Goal: Find specific page/section: Find specific page/section

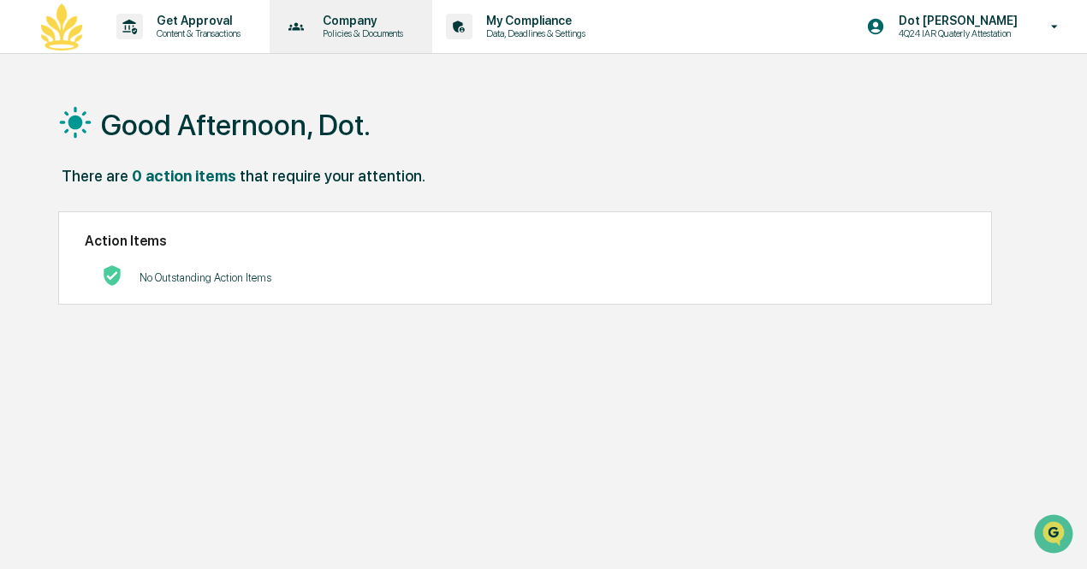
click at [381, 16] on p "Company" at bounding box center [360, 21] width 103 height 14
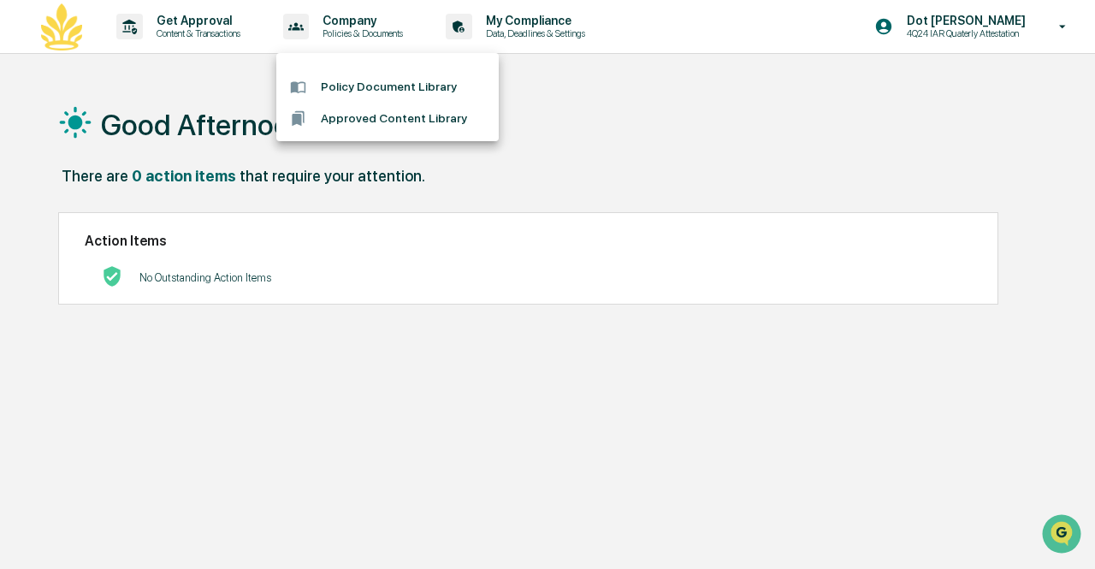
click at [999, 21] on div at bounding box center [547, 284] width 1095 height 569
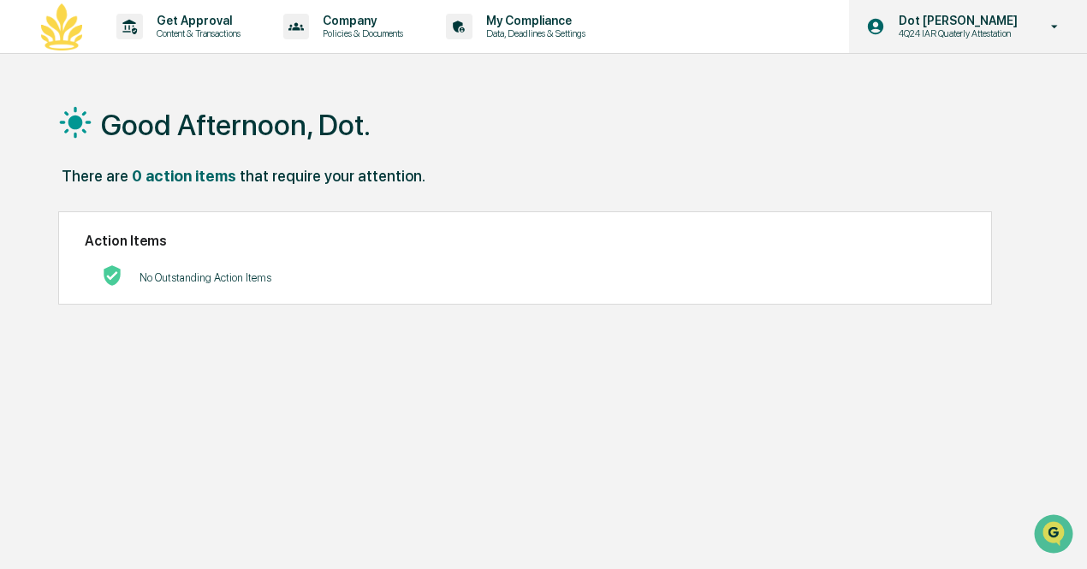
click at [958, 35] on p "4Q24 IAR Quaterly Attestation" at bounding box center [955, 33] width 141 height 12
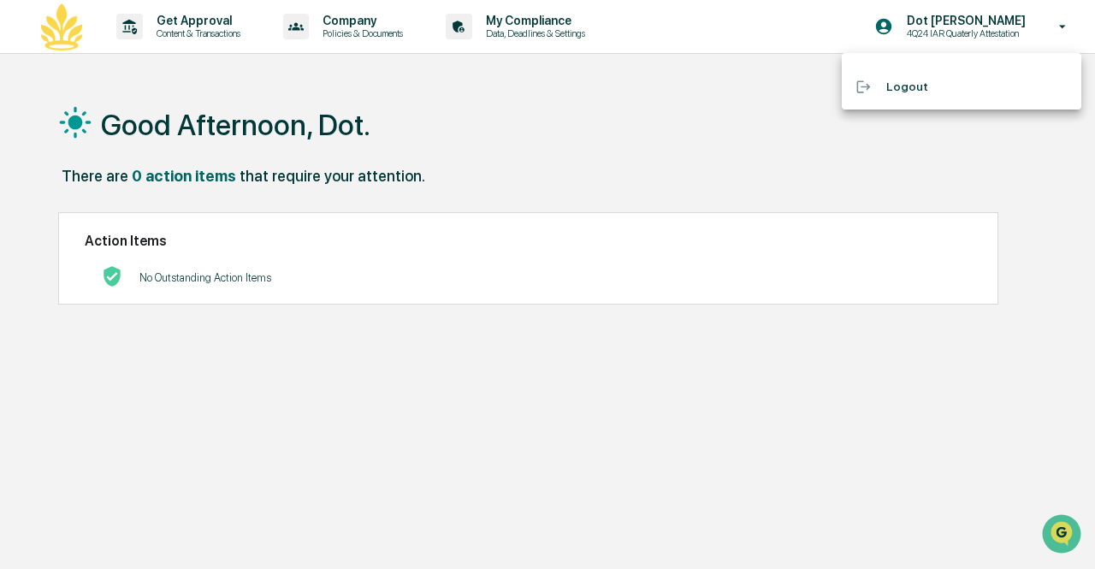
click at [546, 107] on div at bounding box center [547, 284] width 1095 height 569
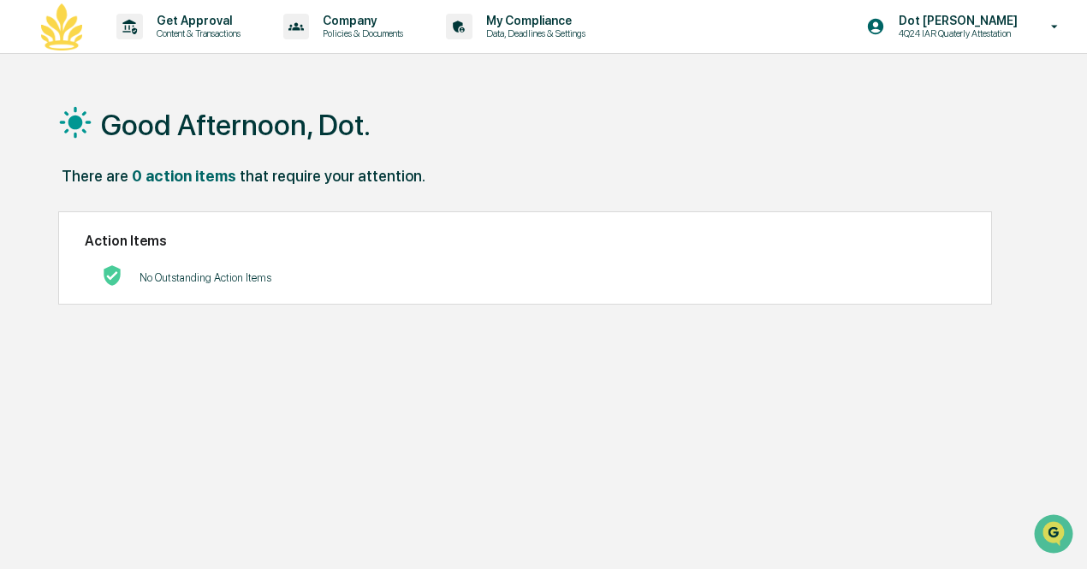
click at [536, 26] on body "Get Approval Content & Transactions Company Policies & Documents My Compliance …" at bounding box center [543, 325] width 1087 height 650
click at [205, 39] on div "Get Approval Content & Transactions" at bounding box center [185, 26] width 150 height 53
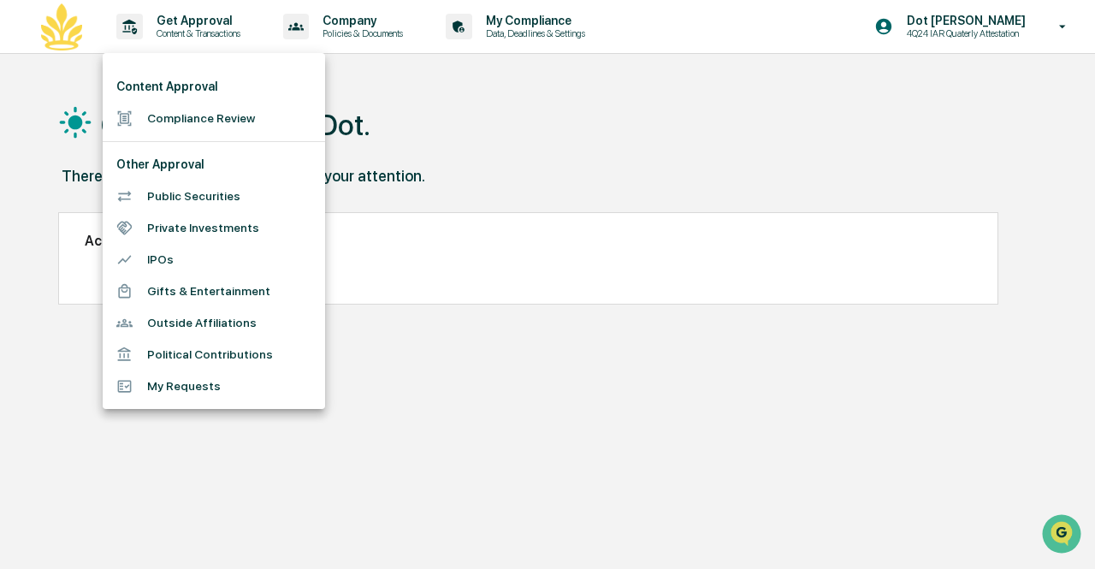
click at [252, 39] on div at bounding box center [547, 284] width 1095 height 569
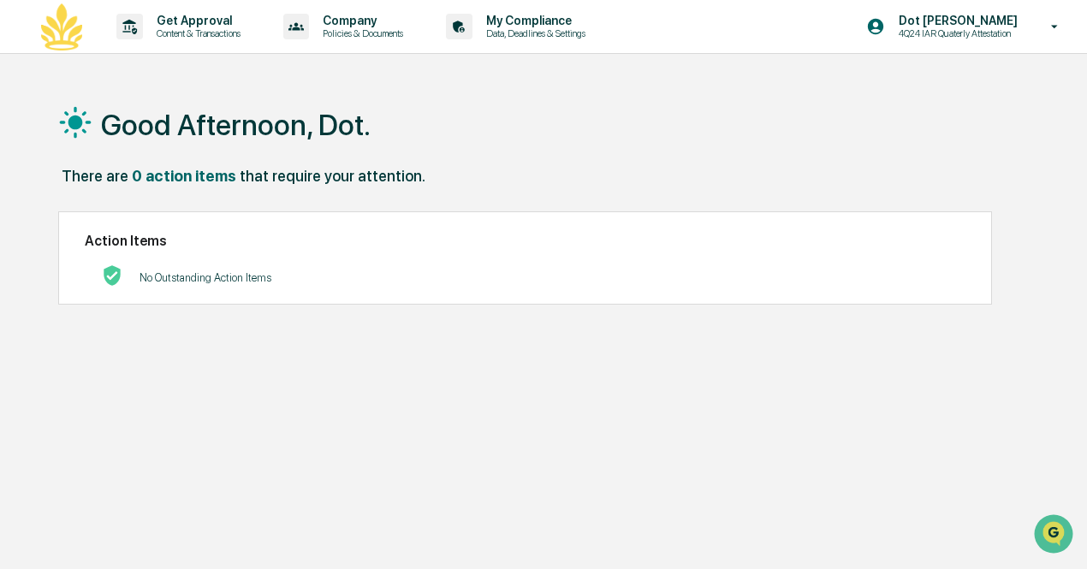
click at [899, 28] on p "4Q24 IAR Quaterly Attestation" at bounding box center [955, 33] width 141 height 12
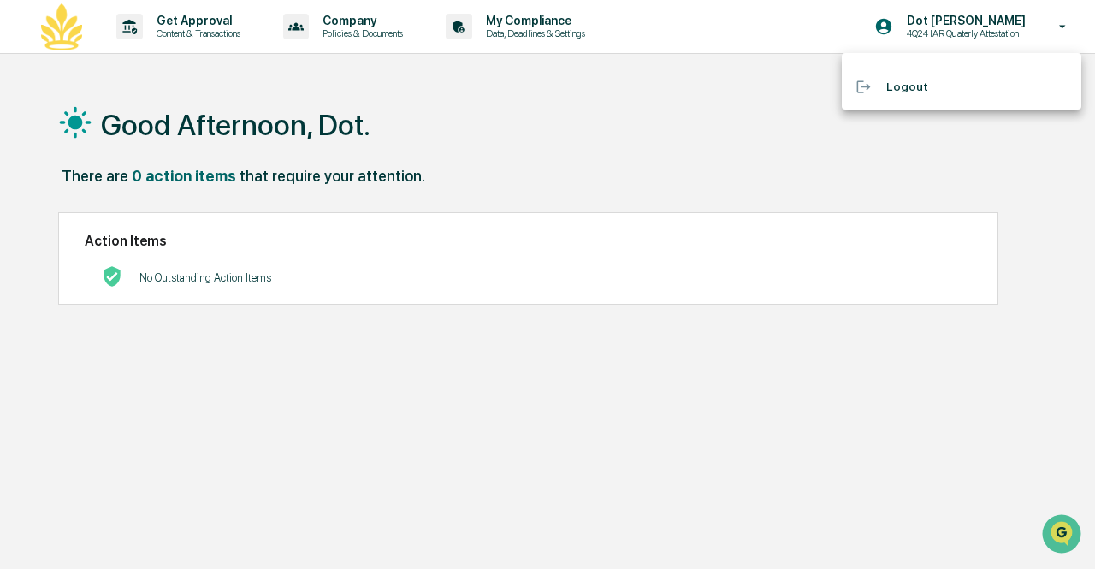
click at [618, 79] on div at bounding box center [547, 284] width 1095 height 569
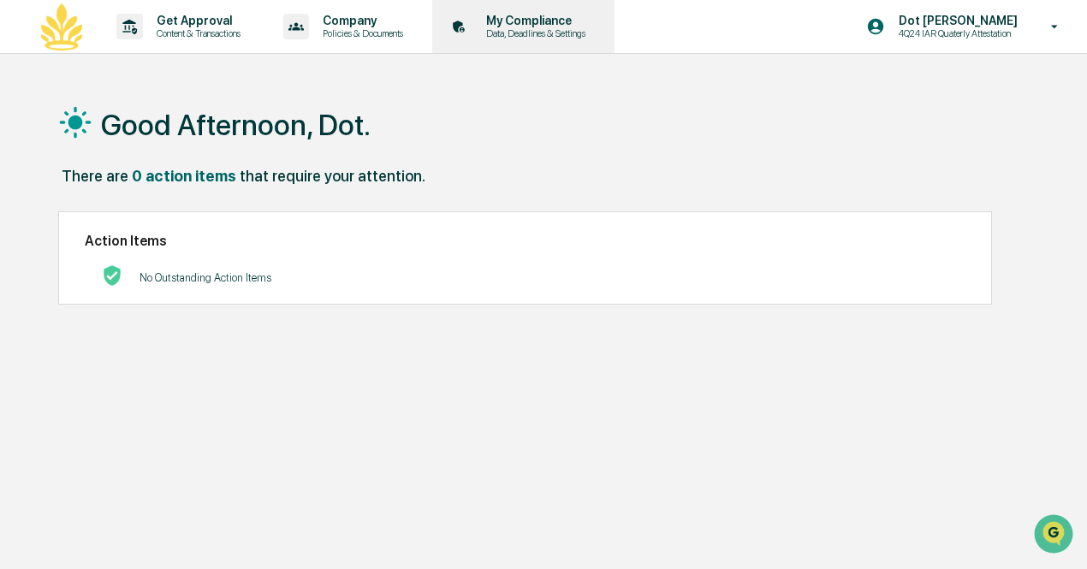
click at [547, 21] on p "My Compliance" at bounding box center [532, 21] width 121 height 14
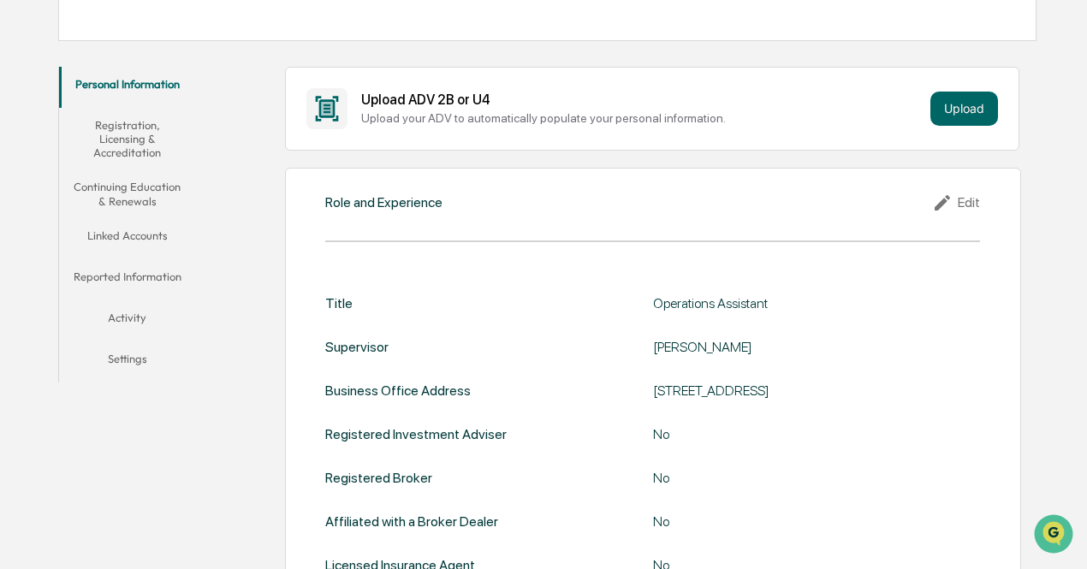
scroll to position [92, 0]
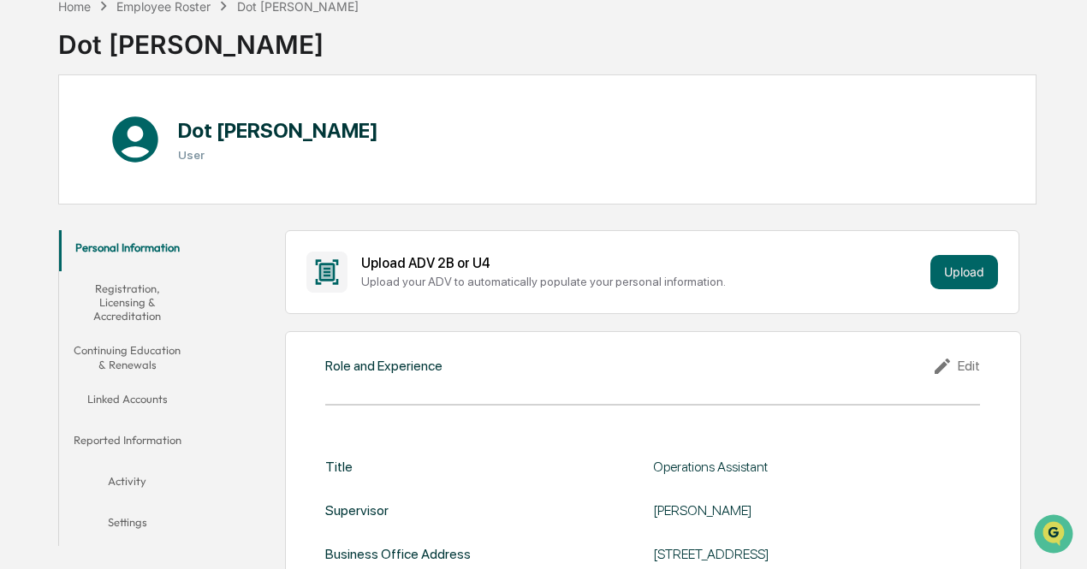
click at [108, 521] on button "Settings" at bounding box center [127, 525] width 136 height 41
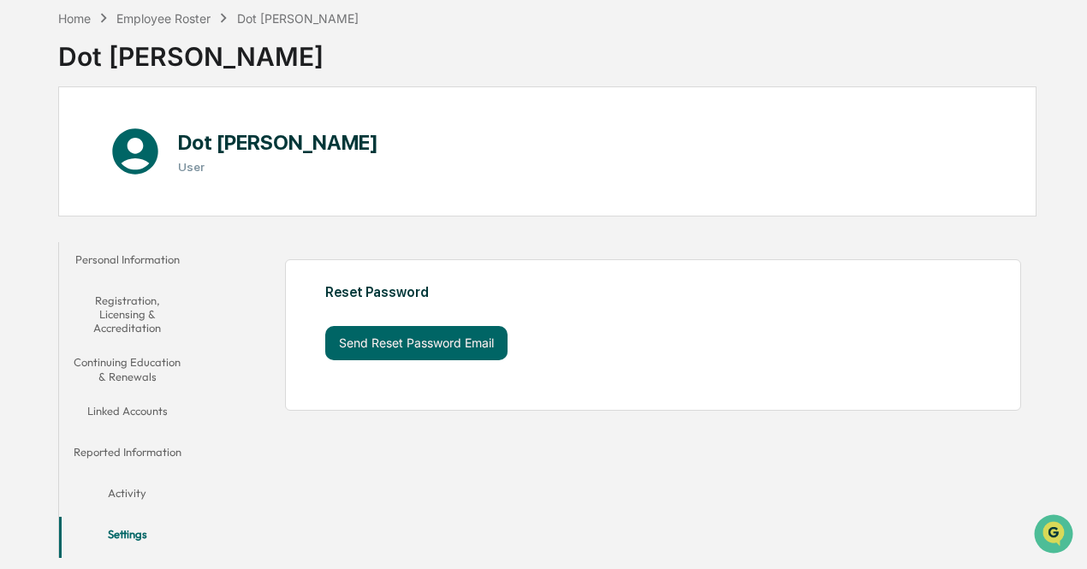
click at [161, 483] on button "Activity" at bounding box center [127, 496] width 136 height 41
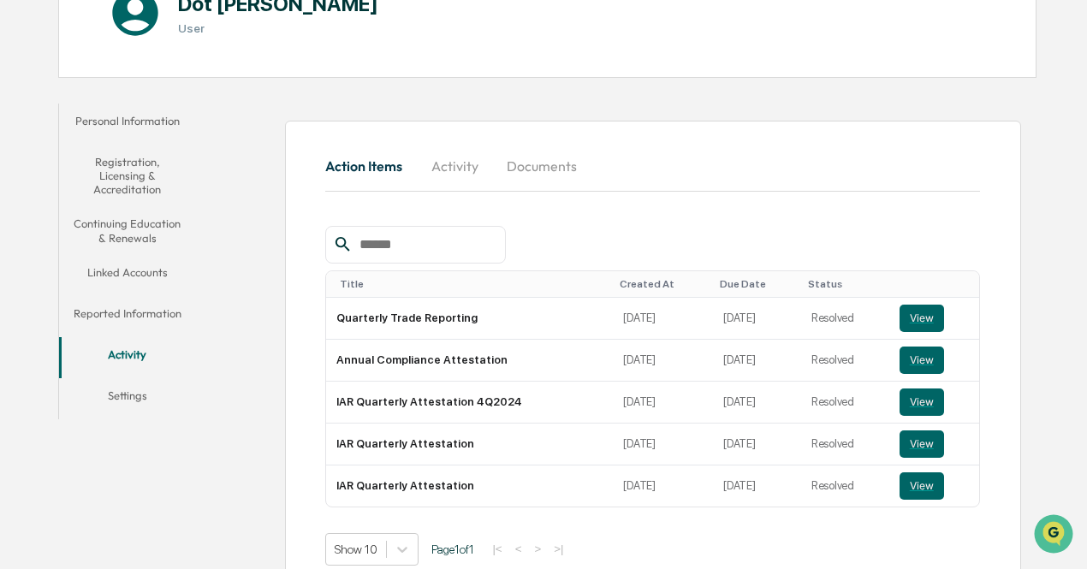
scroll to position [245, 0]
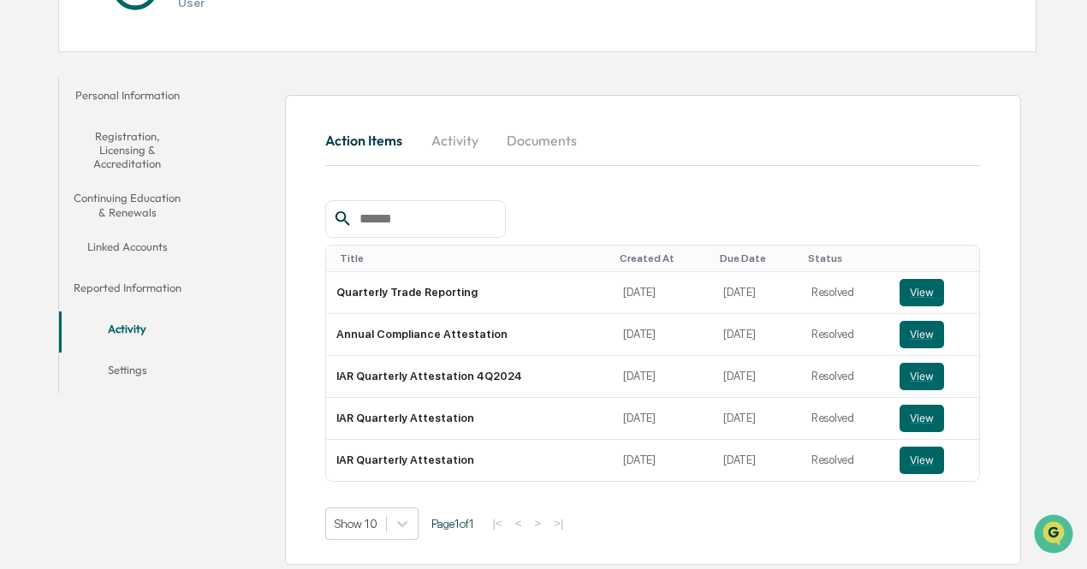
click at [147, 246] on button "Linked Accounts" at bounding box center [127, 249] width 136 height 41
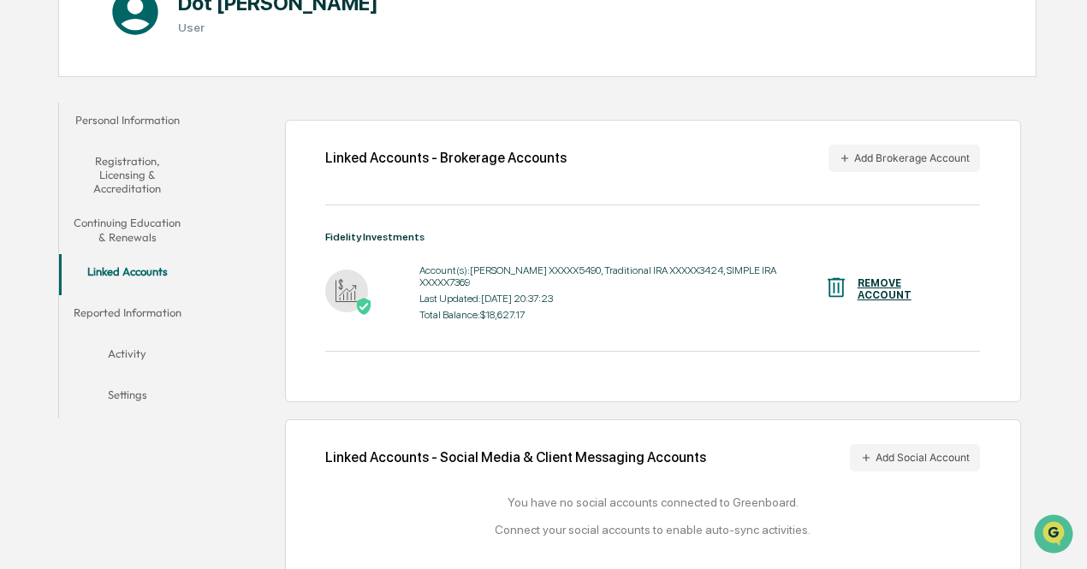
scroll to position [225, 0]
